Goal: Transaction & Acquisition: Purchase product/service

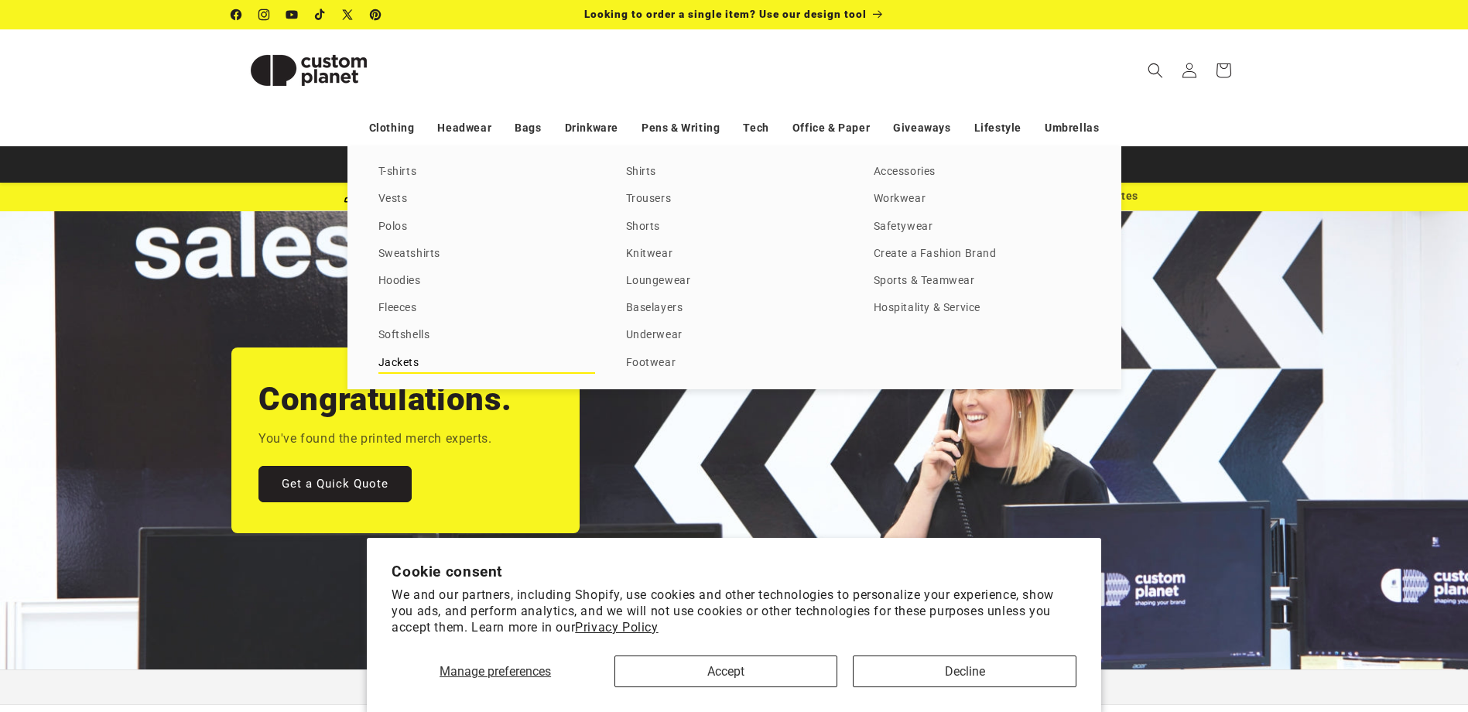
click at [397, 357] on link "Jackets" at bounding box center [486, 363] width 217 height 21
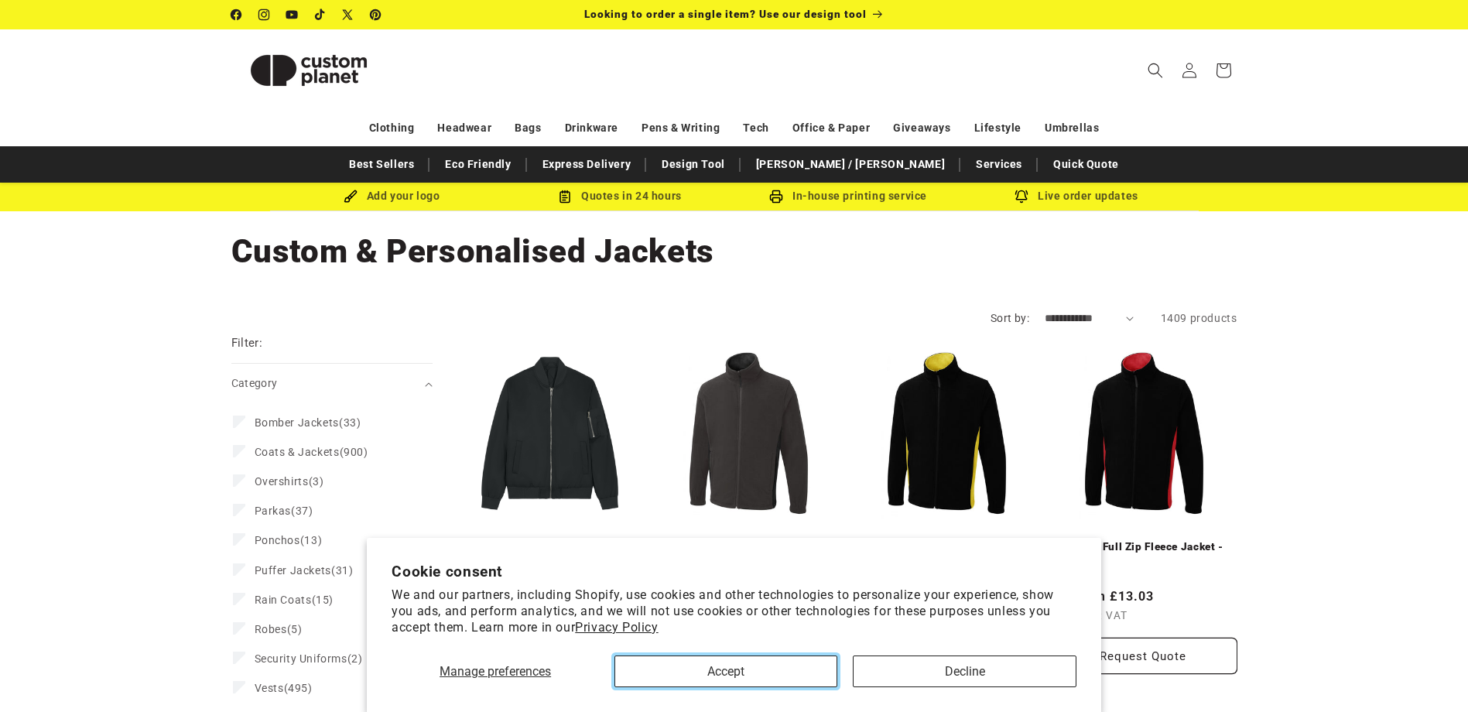
click at [734, 665] on button "Accept" at bounding box center [726, 672] width 223 height 32
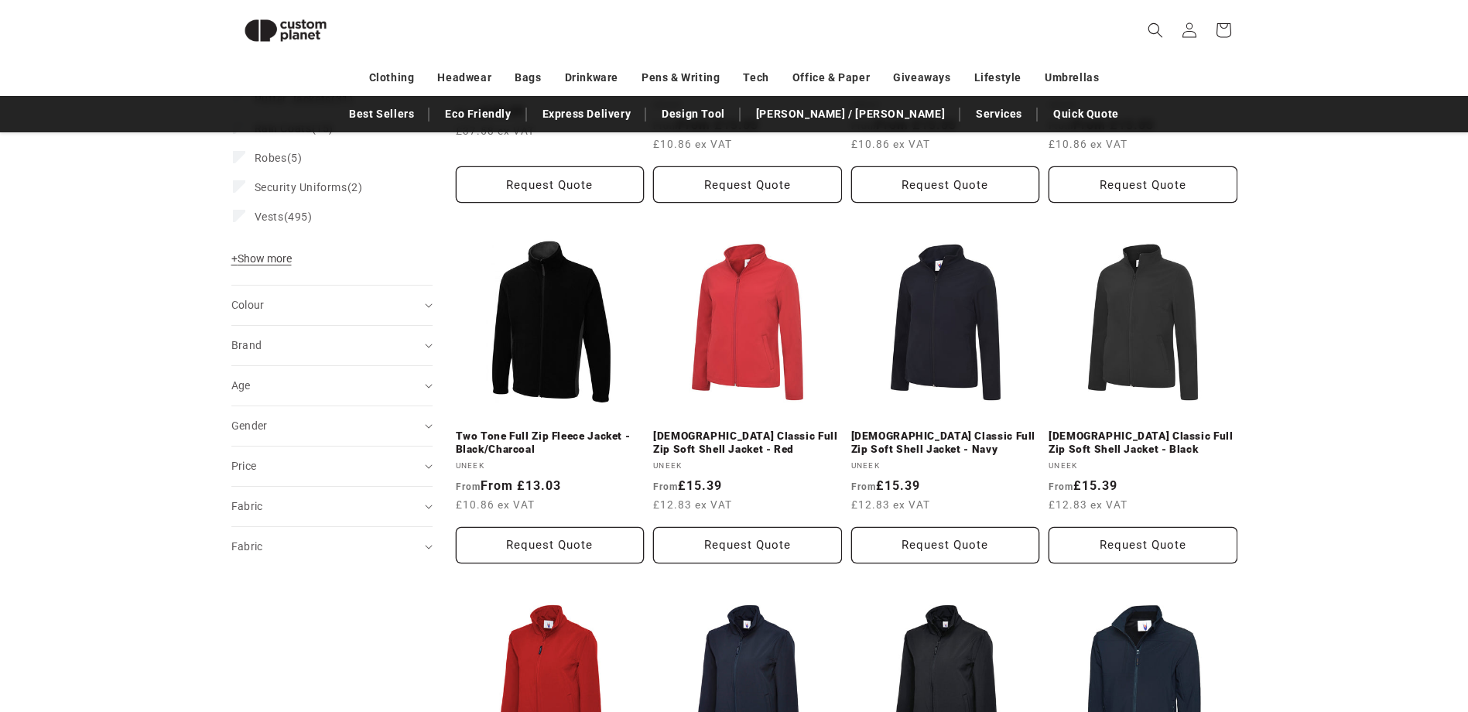
scroll to position [443, 0]
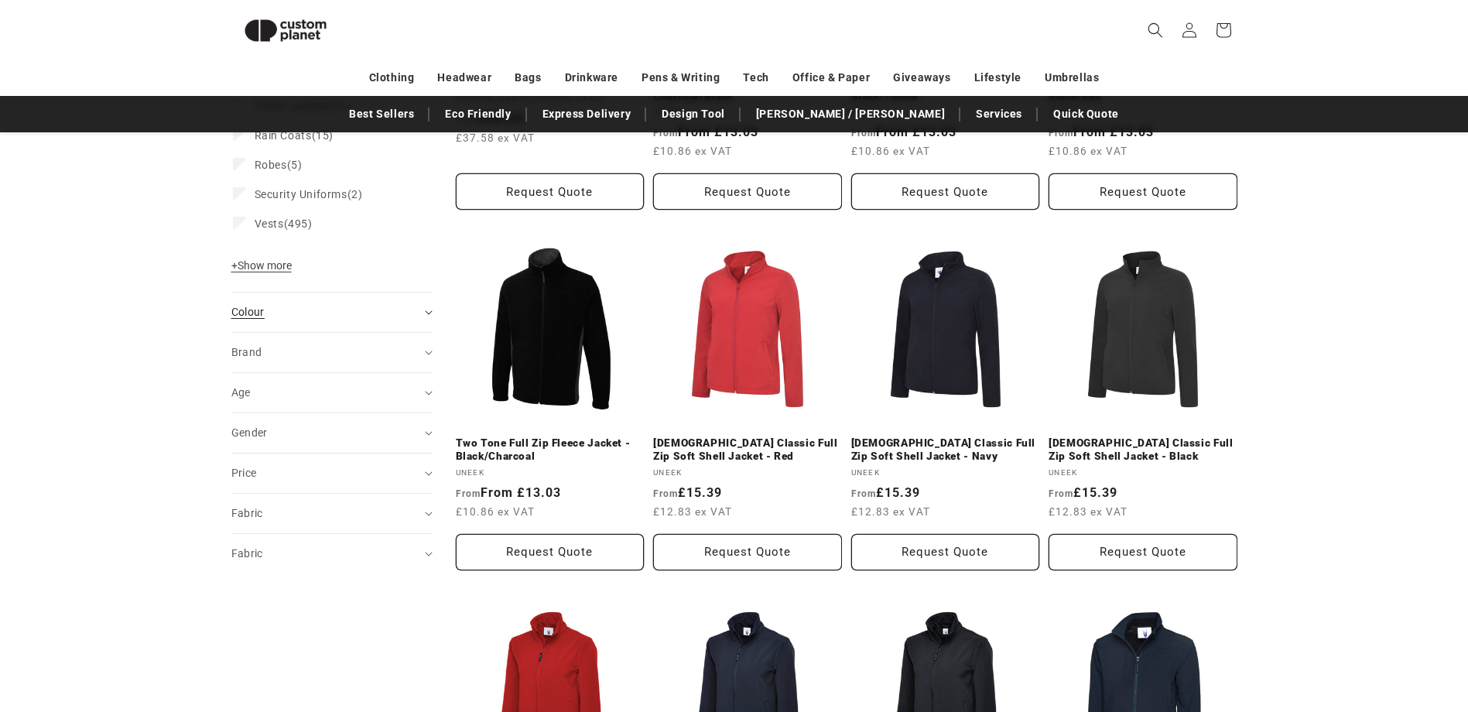
click at [259, 314] on span "Colour (0)" at bounding box center [247, 312] width 33 height 12
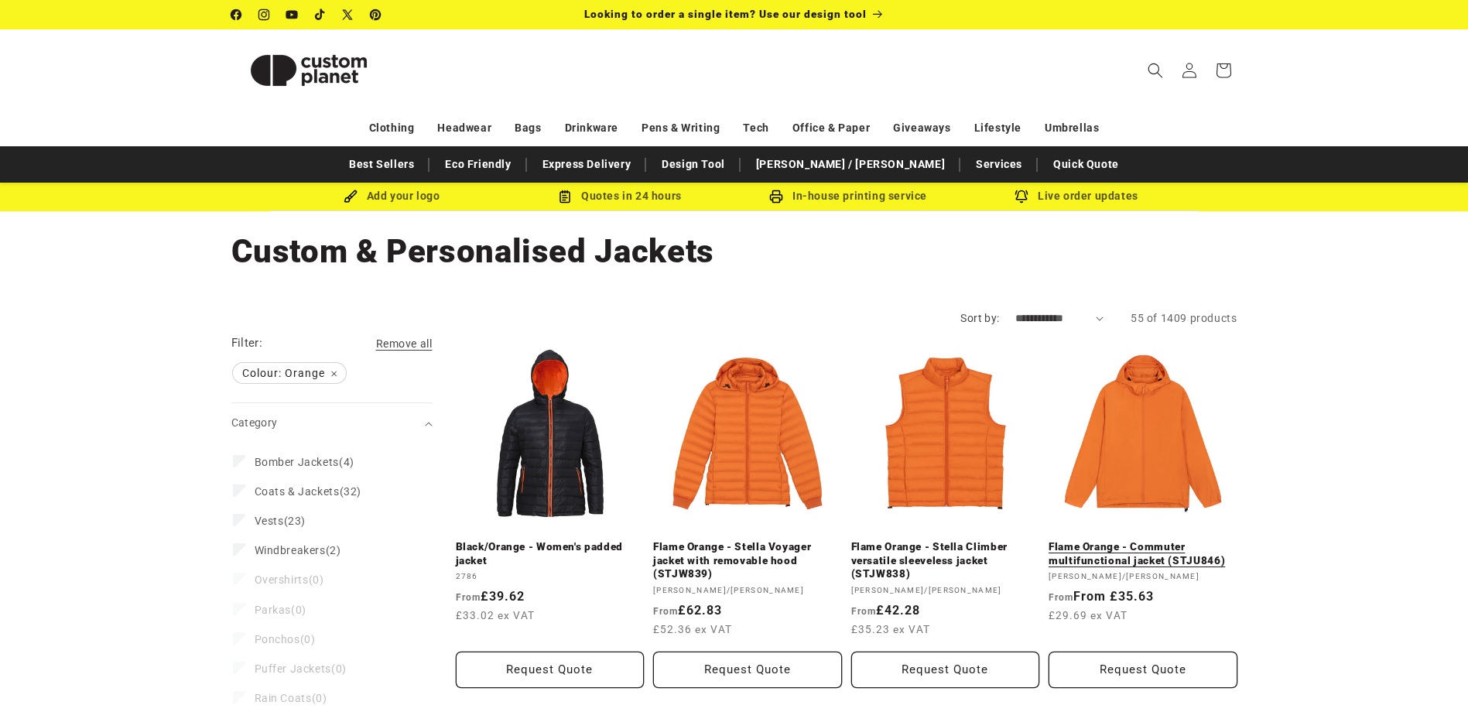
click at [1156, 540] on link "Flame Orange - Commuter multifunctional jacket (STJU846)" at bounding box center [1143, 553] width 189 height 27
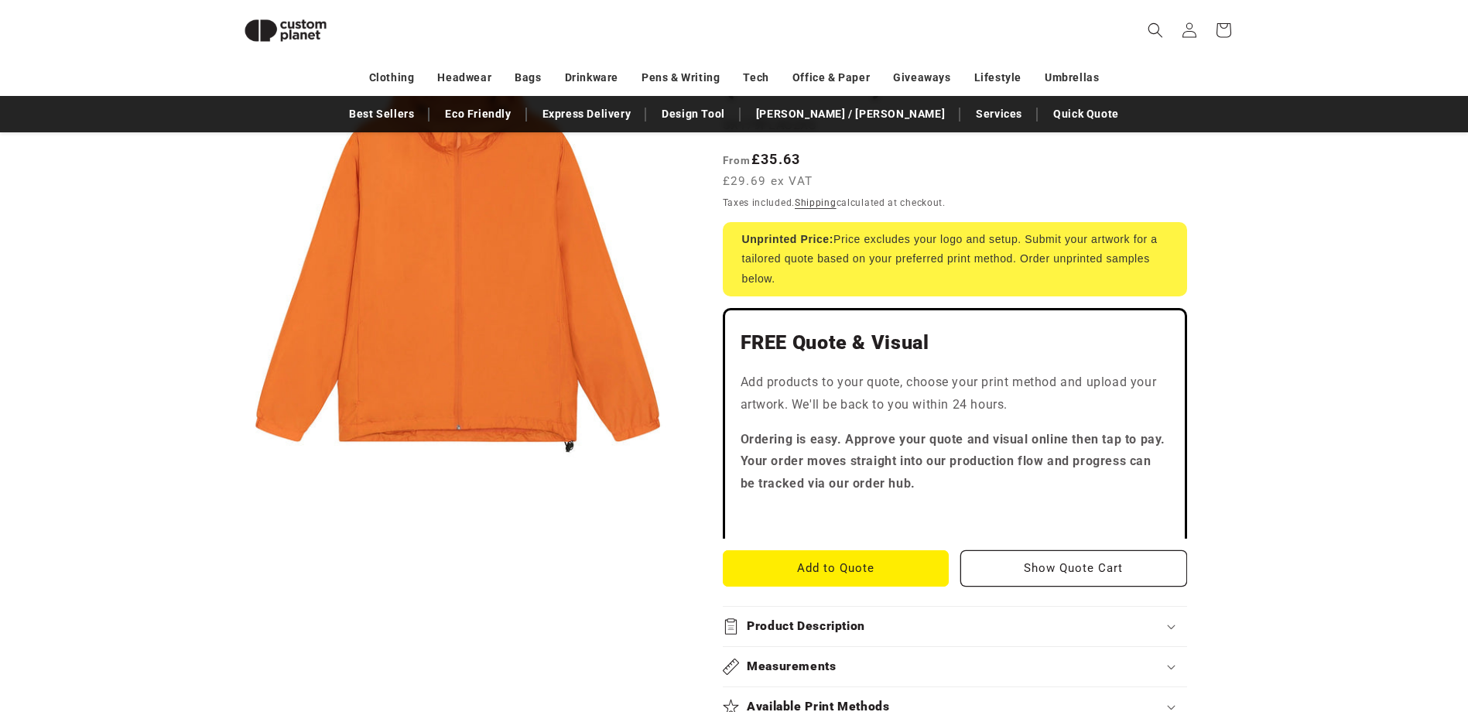
scroll to position [366, 0]
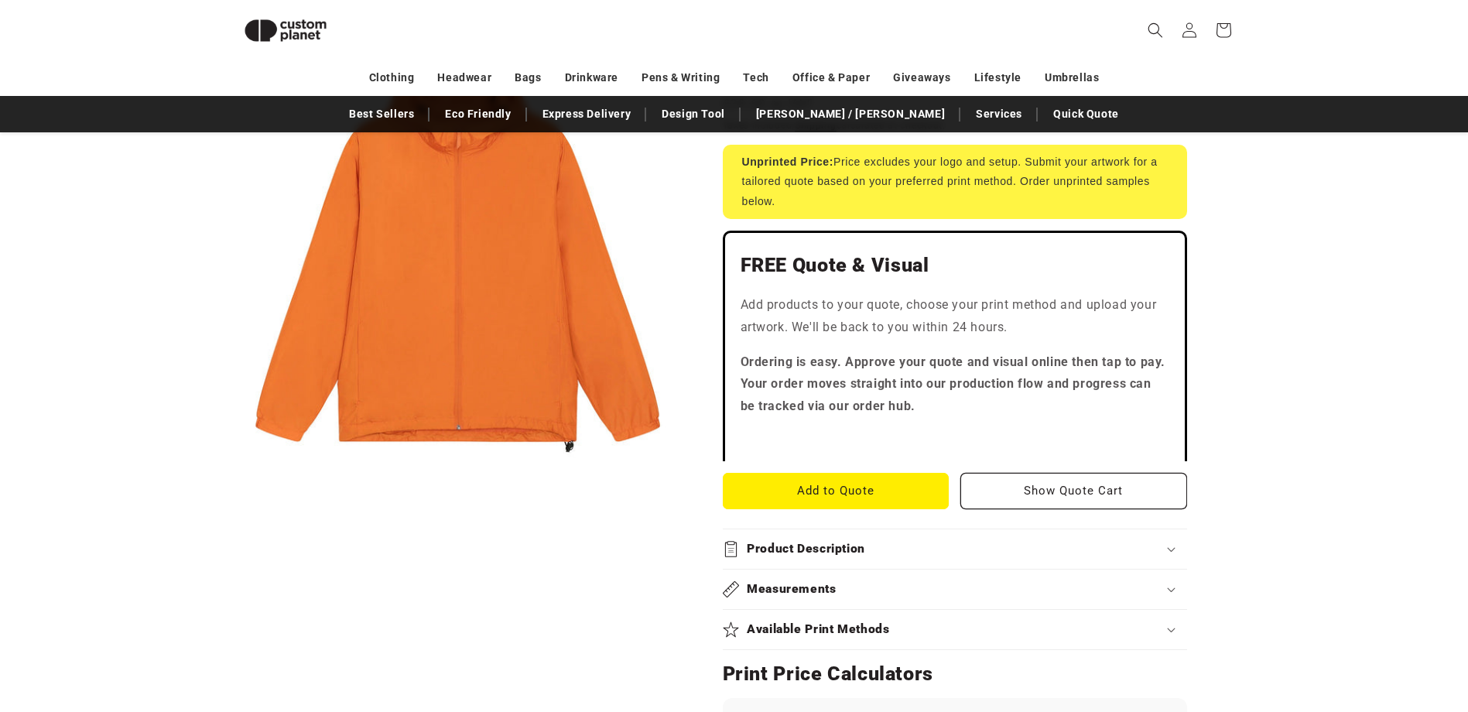
click at [828, 541] on h2 "Product Description" at bounding box center [806, 549] width 118 height 16
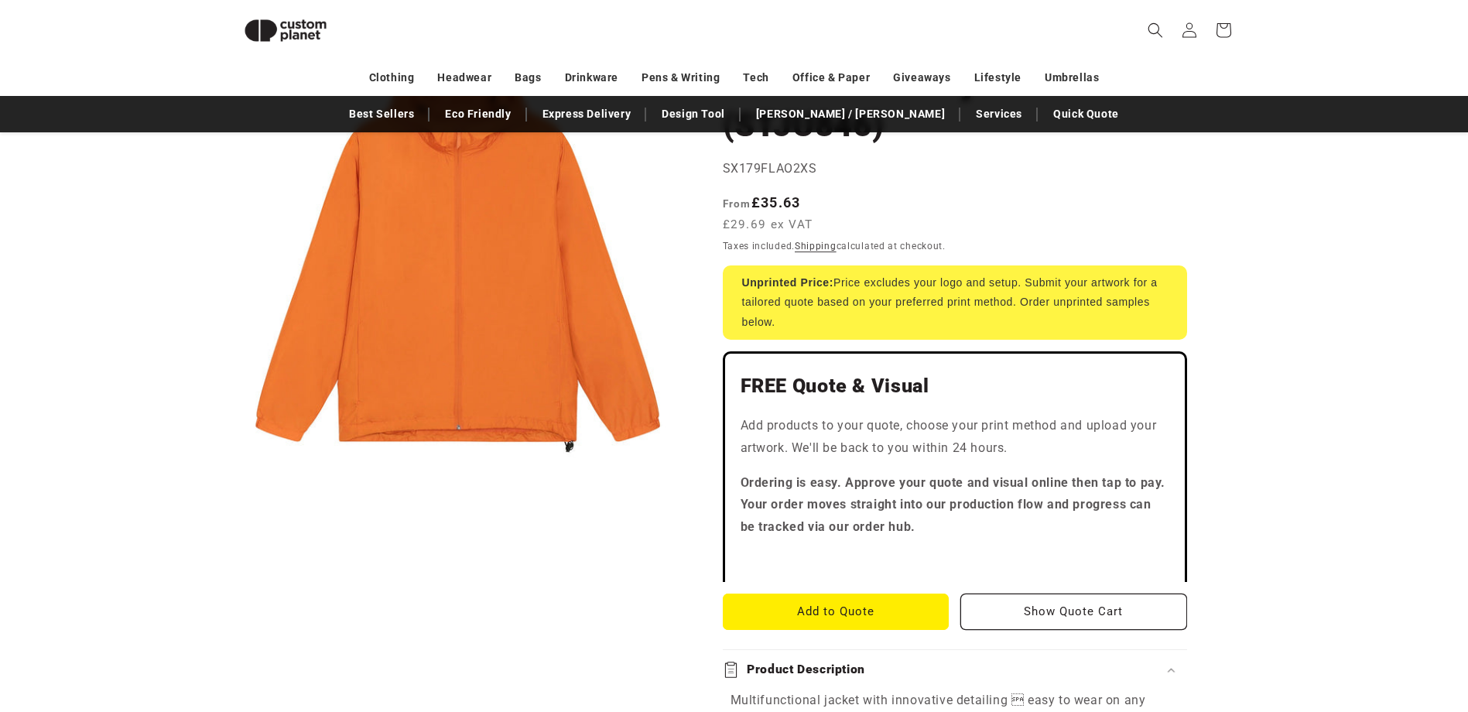
scroll to position [0, 0]
